Goal: Book appointment/travel/reservation

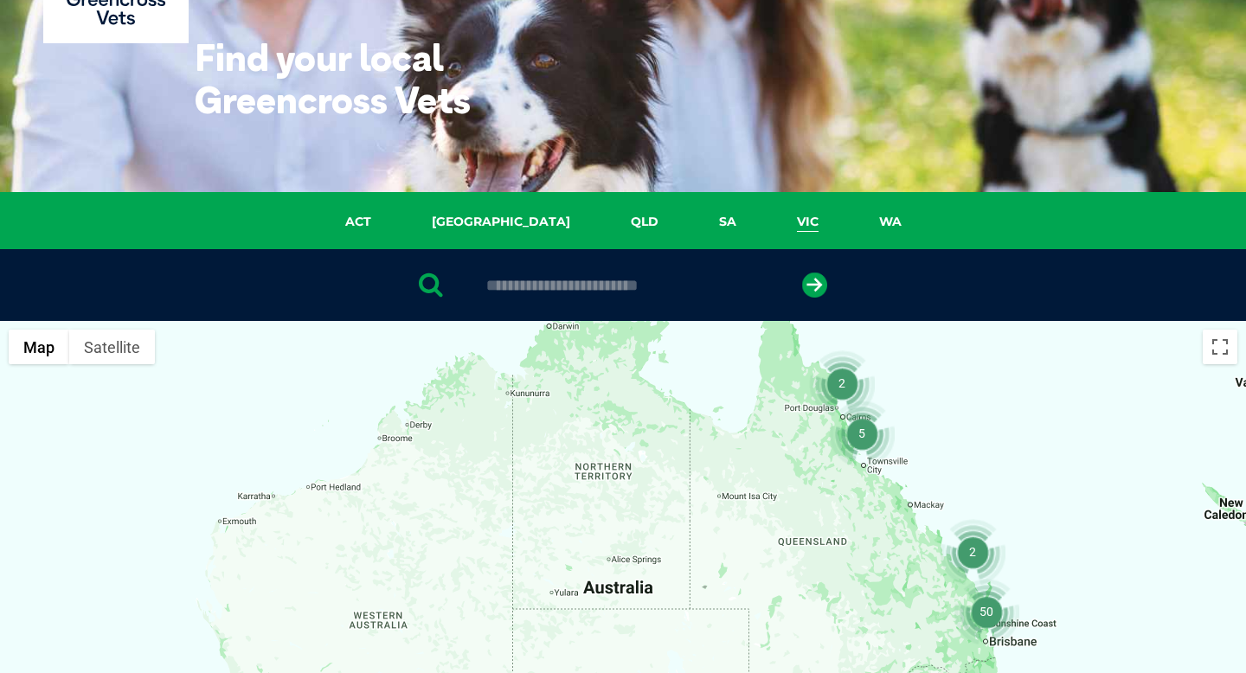
click at [767, 231] on link "VIC" at bounding box center [808, 222] width 82 height 20
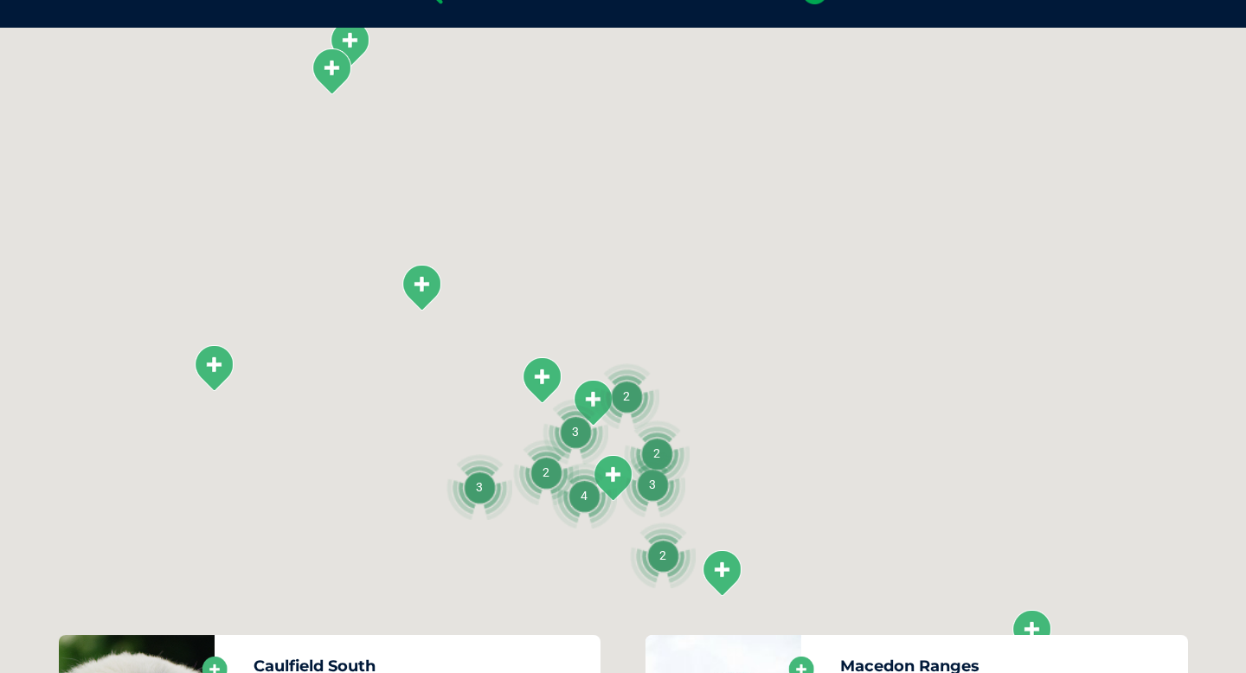
scroll to position [396, 0]
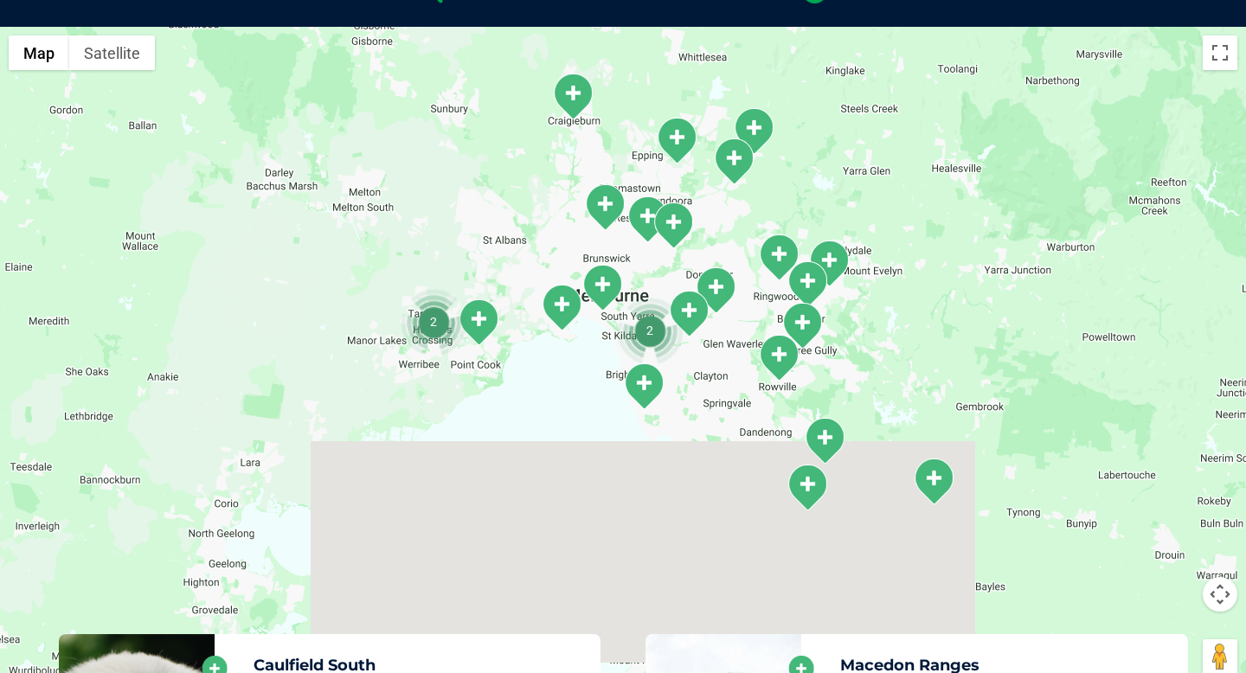
drag, startPoint x: 618, startPoint y: 399, endPoint x: 742, endPoint y: 76, distance: 345.9
click at [742, 76] on div at bounding box center [623, 361] width 1246 height 668
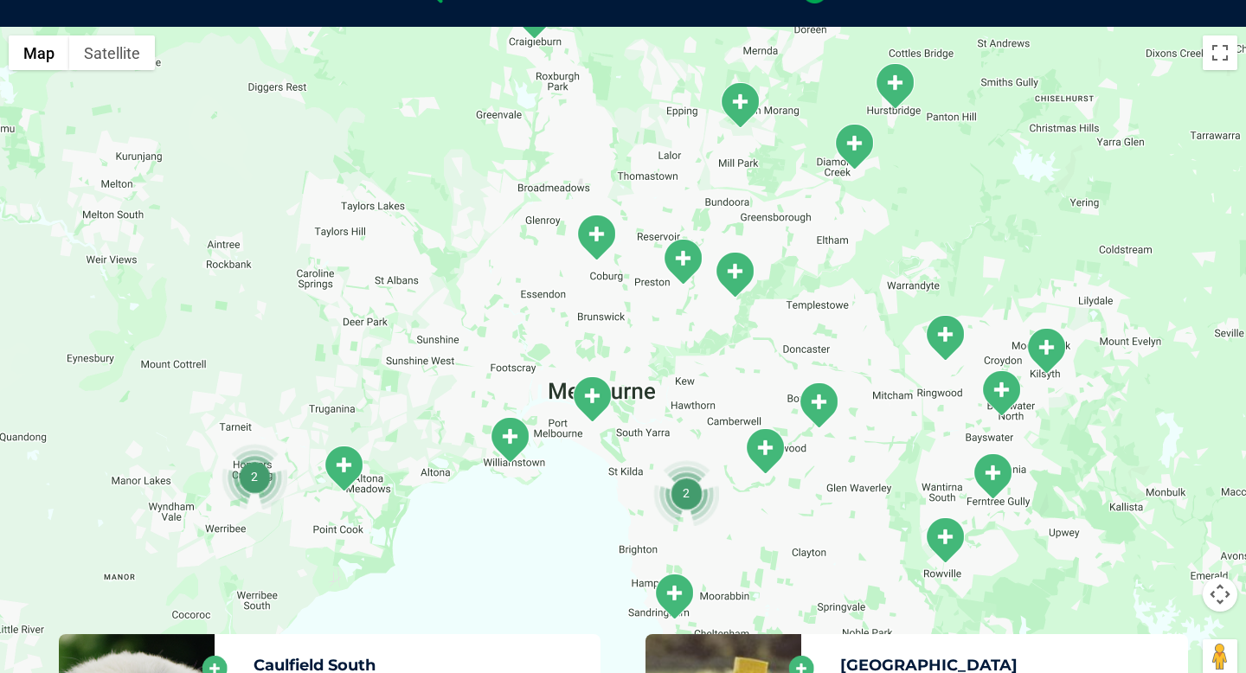
drag, startPoint x: 520, startPoint y: 472, endPoint x: 542, endPoint y: 386, distance: 89.2
click at [531, 416] on img "Williamstown" at bounding box center [509, 440] width 43 height 48
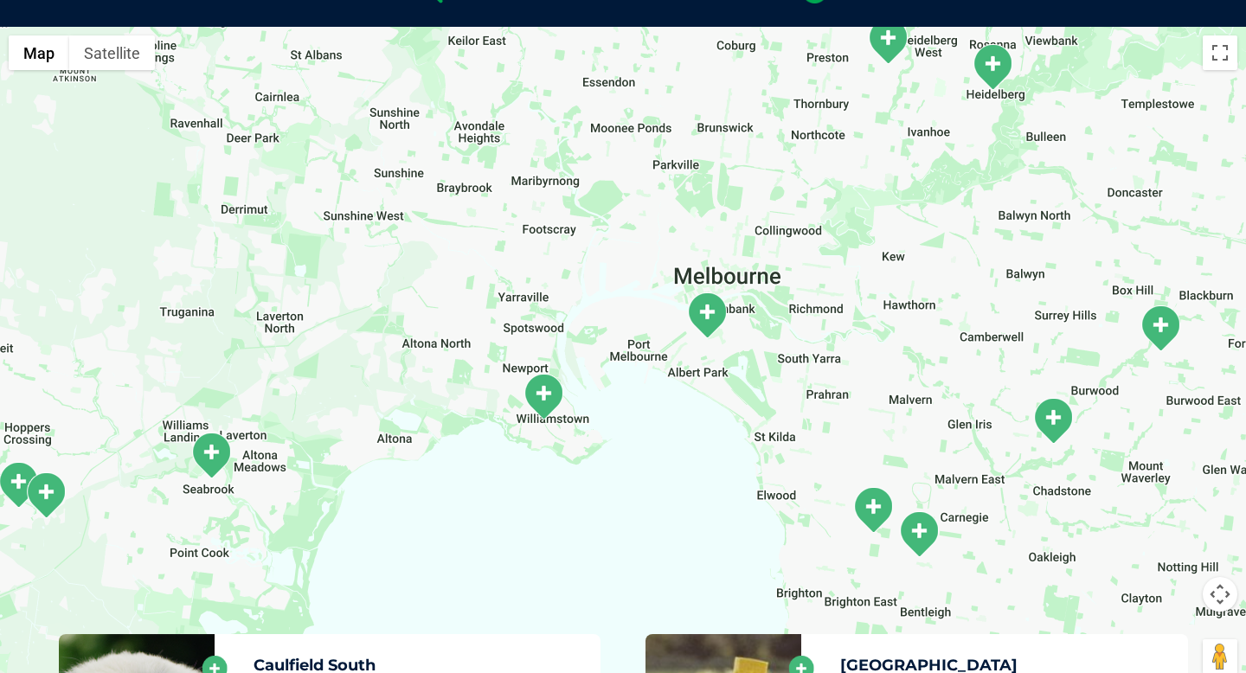
drag, startPoint x: 715, startPoint y: 397, endPoint x: 755, endPoint y: 362, distance: 54.0
click at [755, 364] on div at bounding box center [623, 361] width 1246 height 668
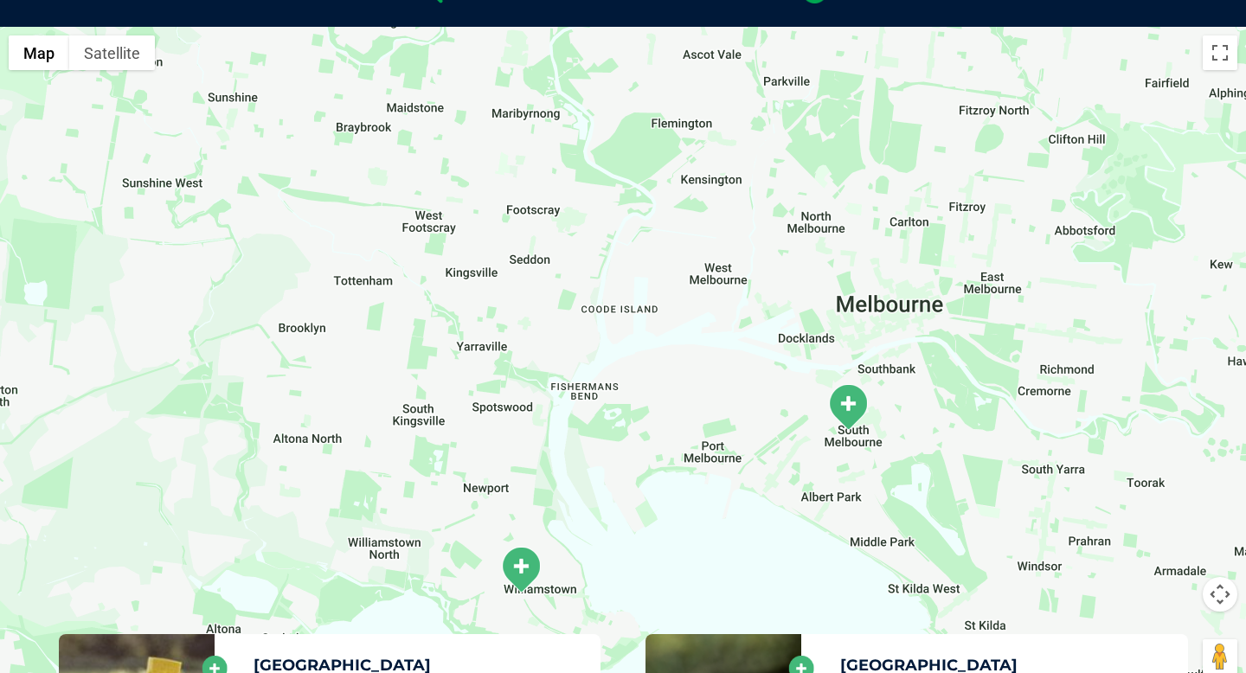
drag, startPoint x: 568, startPoint y: 256, endPoint x: 634, endPoint y: 350, distance: 114.3
click at [634, 350] on div at bounding box center [623, 361] width 1246 height 668
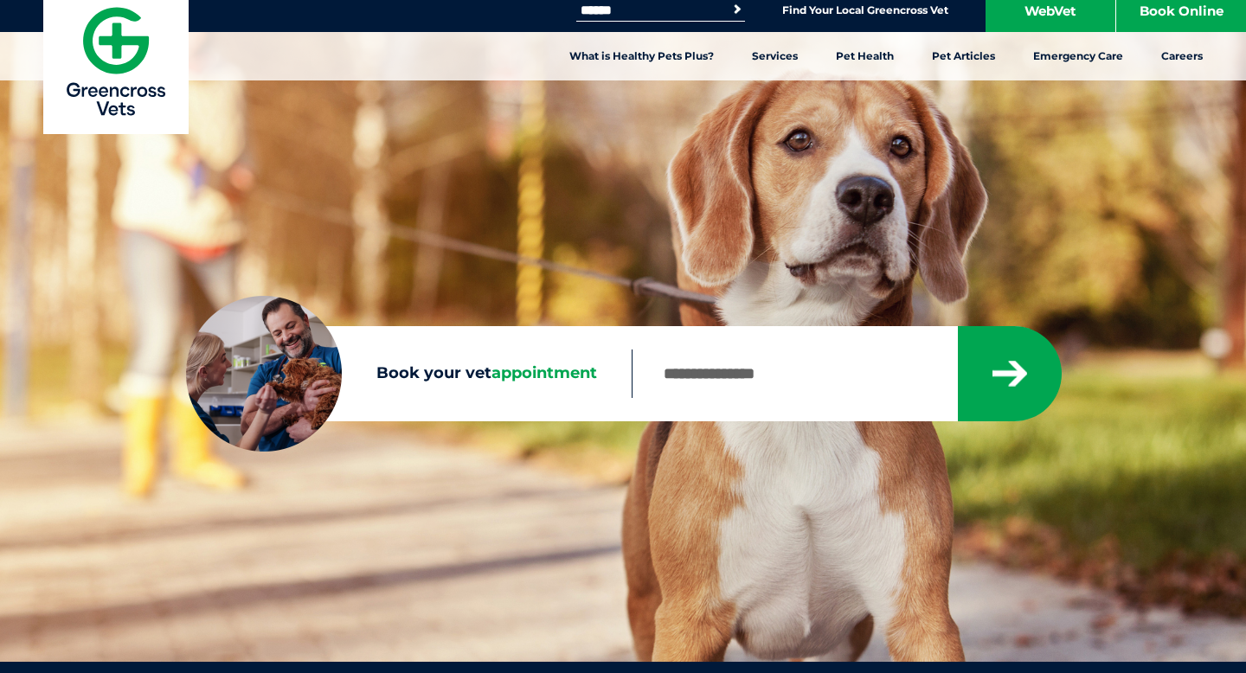
scroll to position [22, 0]
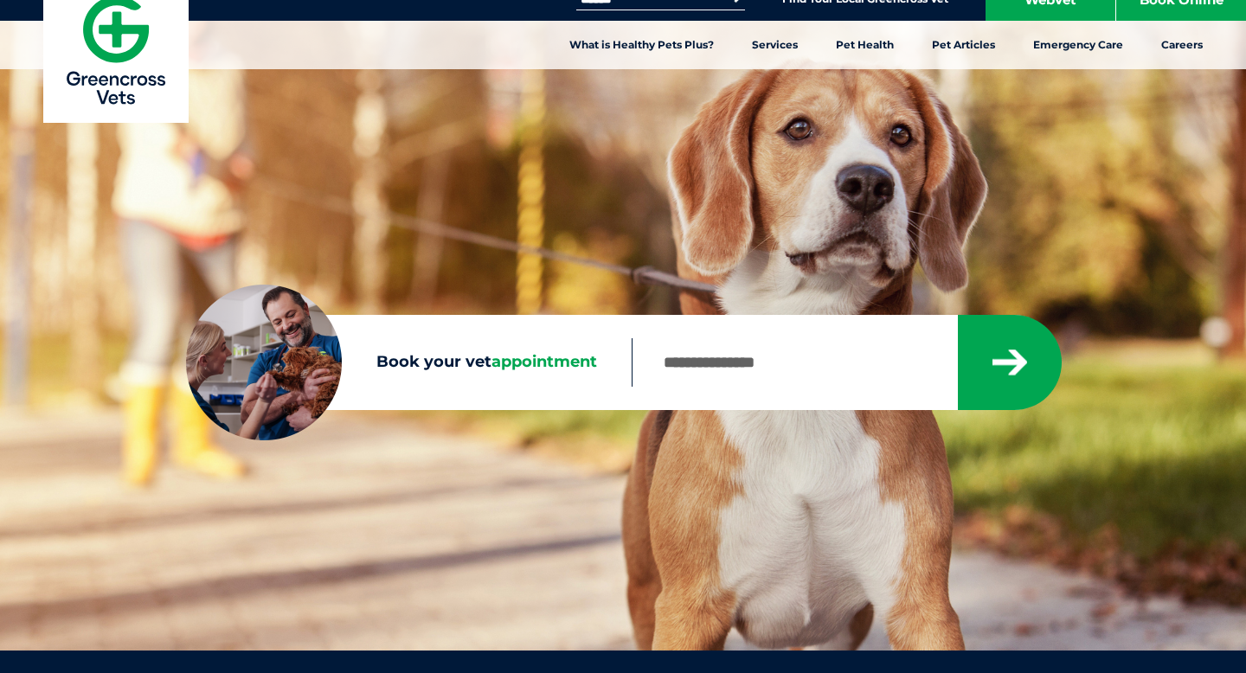
click at [713, 363] on input "Book your vet appointment" at bounding box center [794, 362] width 324 height 48
type input "****"
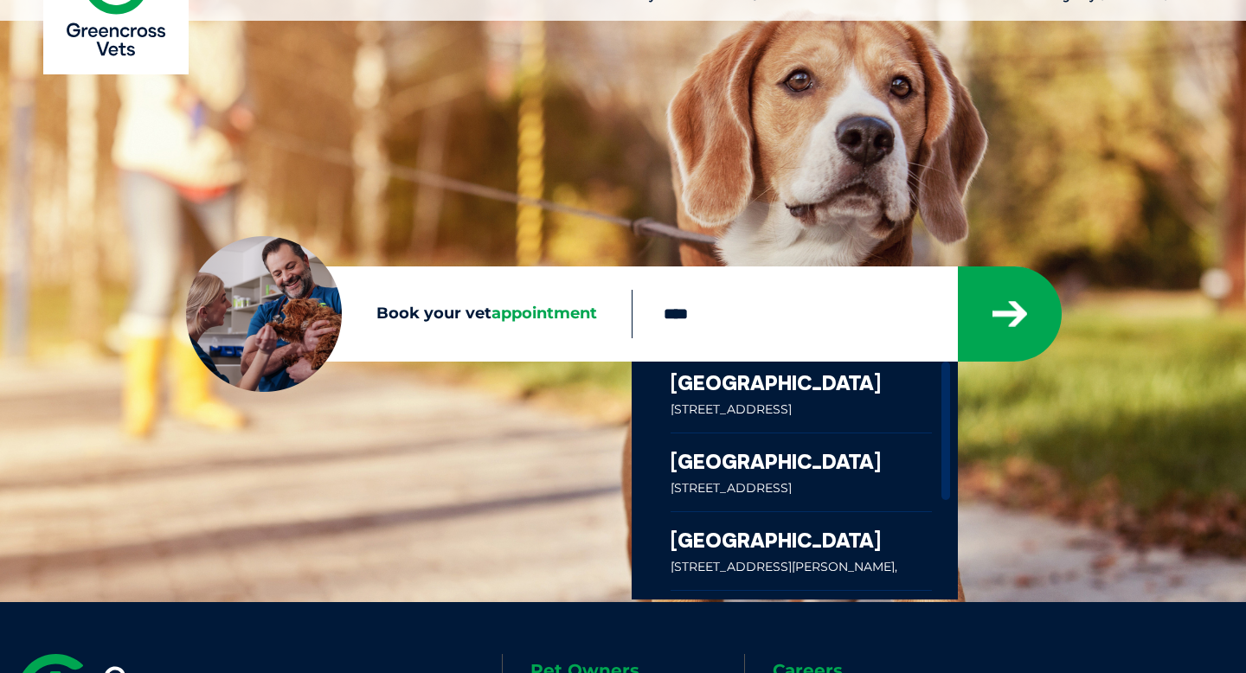
scroll to position [0, 0]
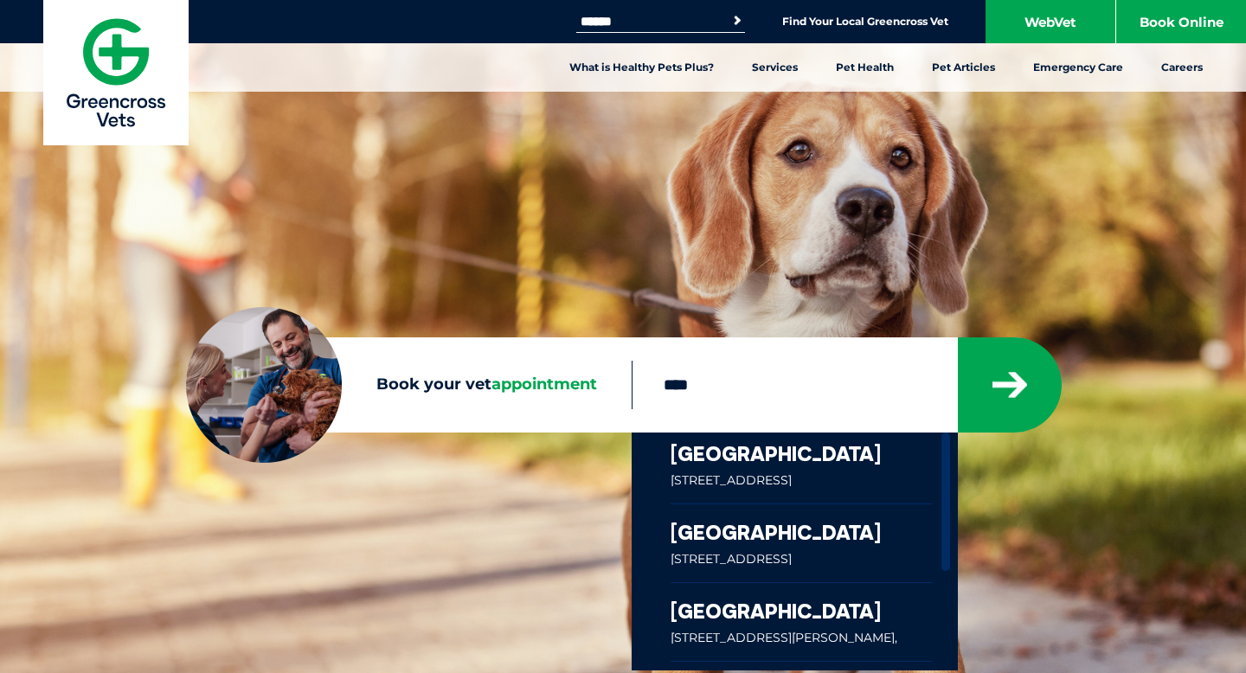
click at [825, 467] on link at bounding box center [801, 468] width 261 height 71
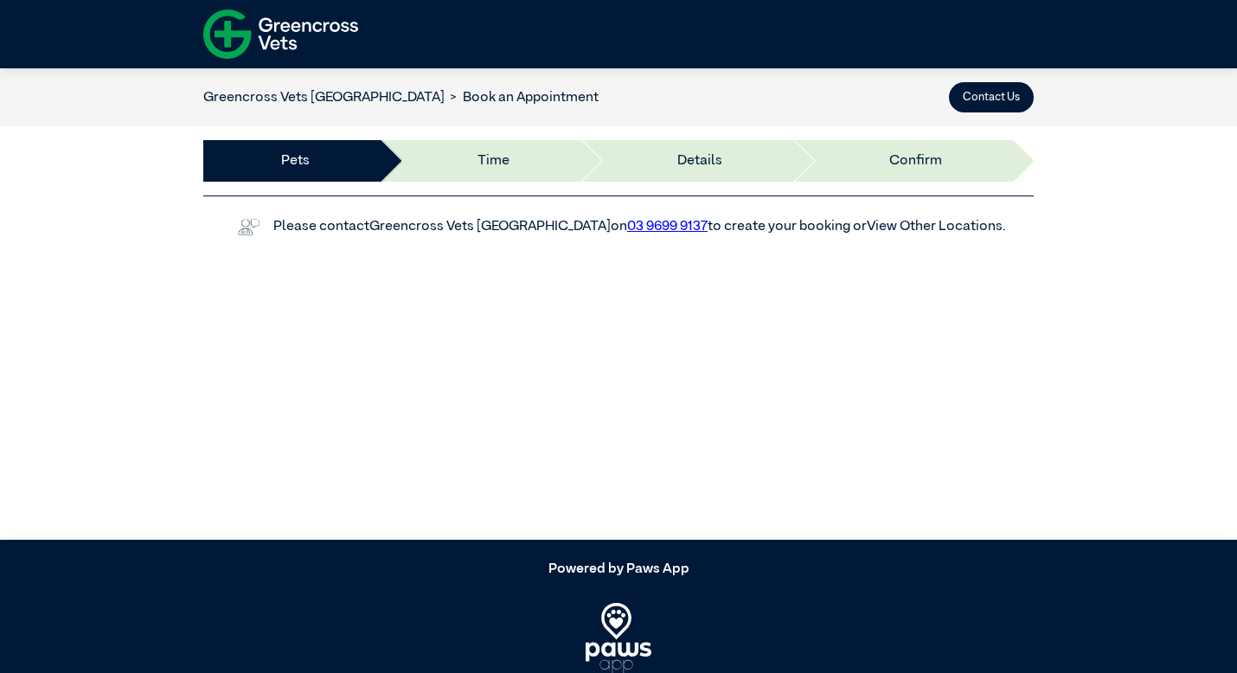
click at [958, 221] on link "View Other Locations" at bounding box center [935, 227] width 136 height 14
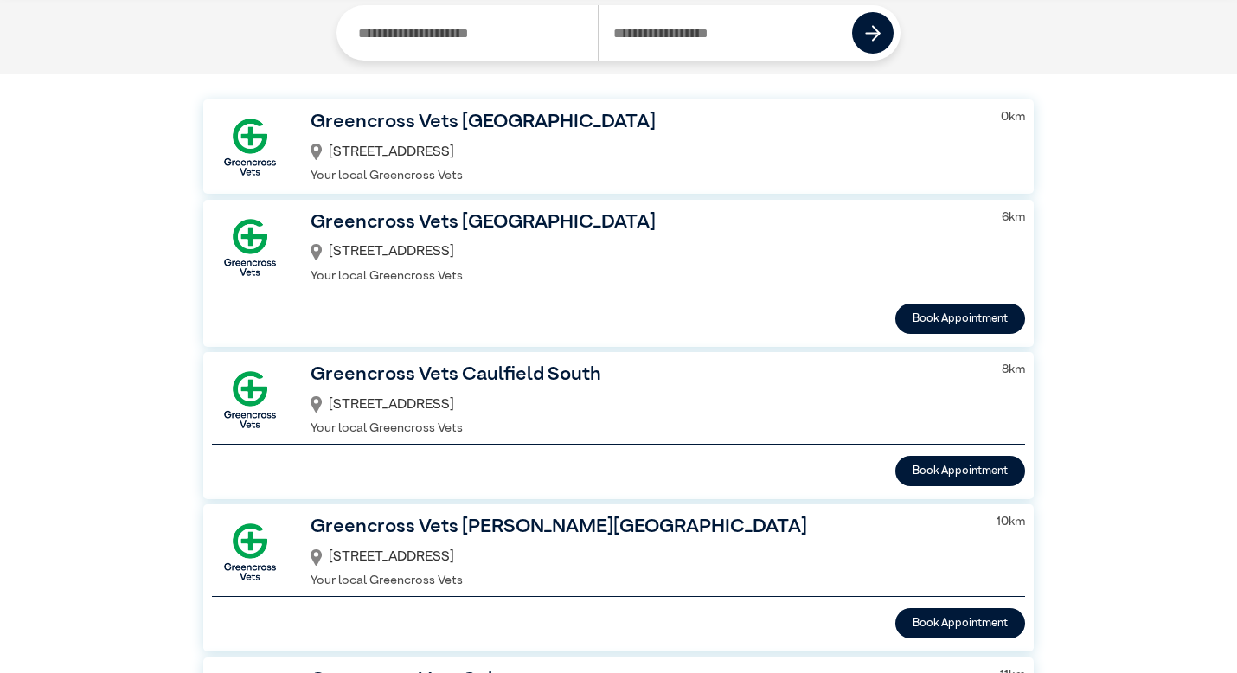
scroll to position [83, 0]
